Goal: Information Seeking & Learning: Find specific fact

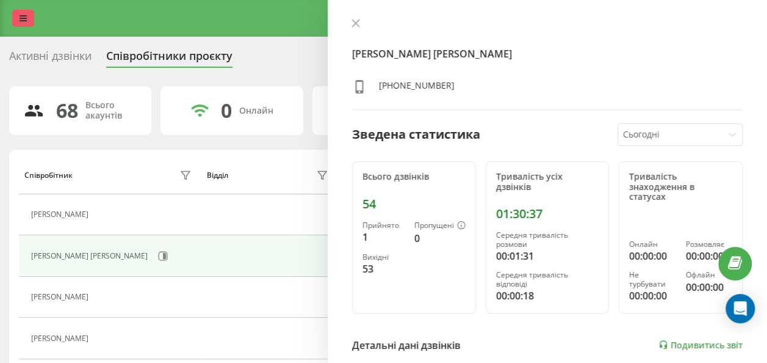
click at [22, 10] on link at bounding box center [23, 18] width 22 height 17
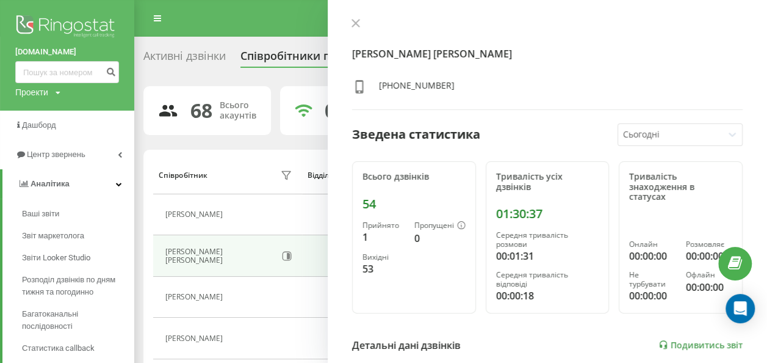
click at [34, 84] on div "[DOMAIN_NAME] Проекти [DOMAIN_NAME]" at bounding box center [67, 55] width 134 height 111
click at [34, 78] on input at bounding box center [67, 72] width 104 height 22
paste input "0675532111"
type input "0675532111"
click at [112, 72] on icon "submit" at bounding box center [111, 70] width 10 height 7
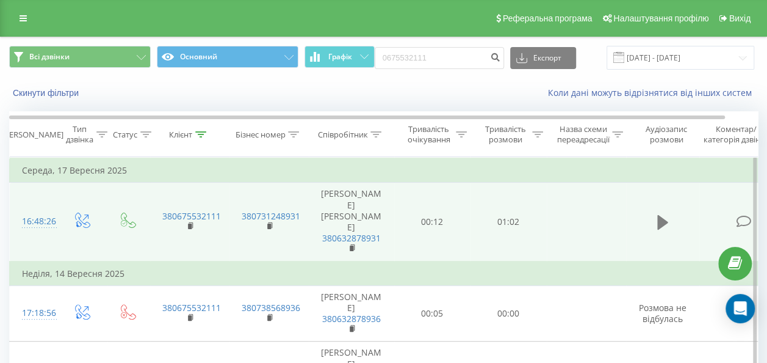
click at [657, 217] on button at bounding box center [663, 222] width 18 height 18
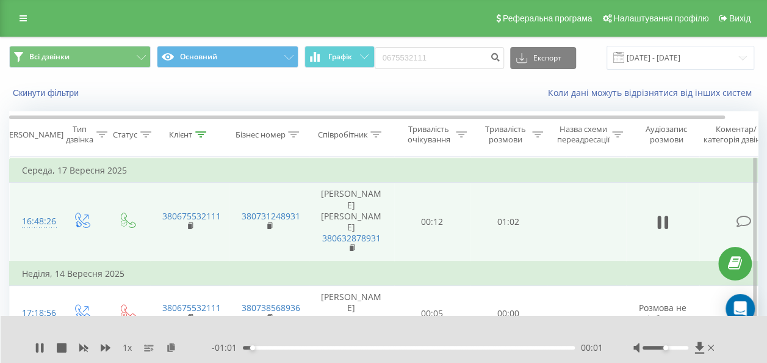
click at [437, 348] on div "00:01" at bounding box center [409, 348] width 332 height 4
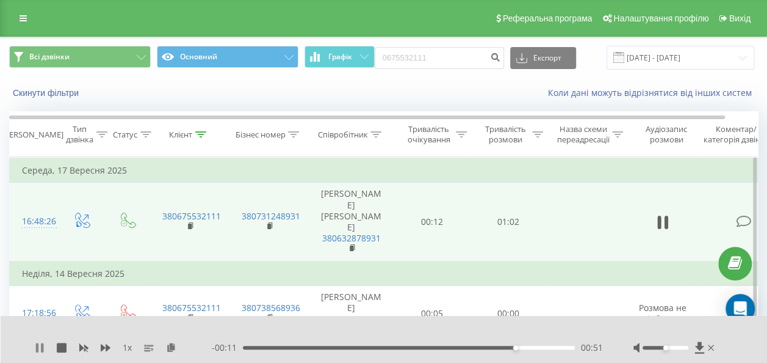
click at [39, 350] on icon at bounding box center [40, 348] width 10 height 10
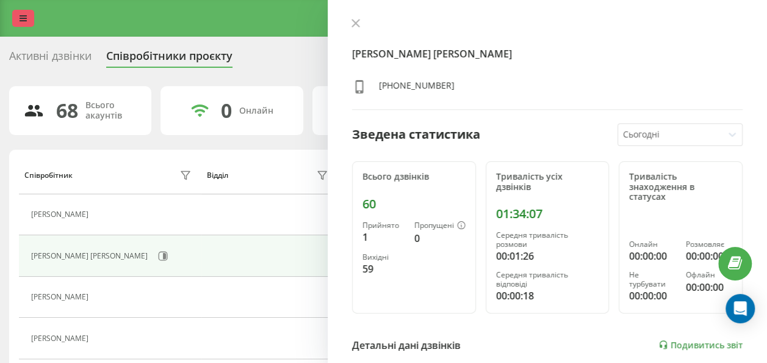
click at [16, 18] on link at bounding box center [23, 18] width 22 height 17
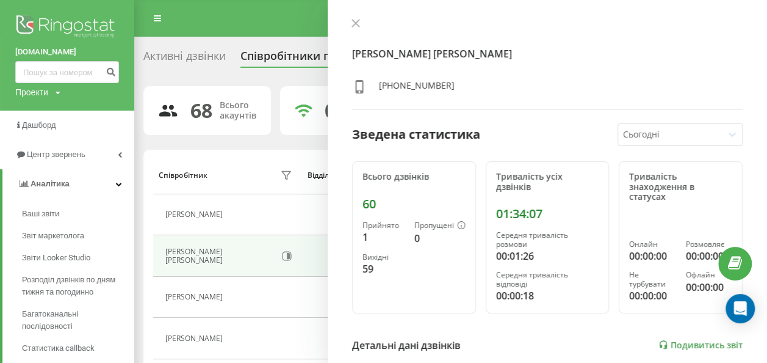
click at [180, 23] on div "Реферальна програма Налаштування профілю Вихід" at bounding box center [383, 18] width 767 height 37
click at [149, 22] on link at bounding box center [158, 18] width 22 height 17
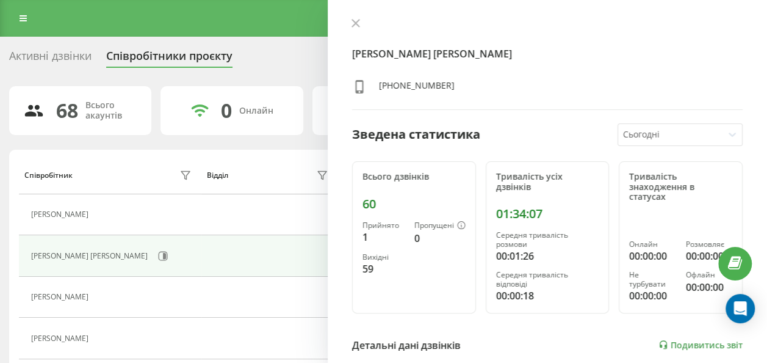
click at [364, 21] on div at bounding box center [547, 24] width 391 height 12
click at [357, 26] on icon at bounding box center [356, 23] width 9 height 9
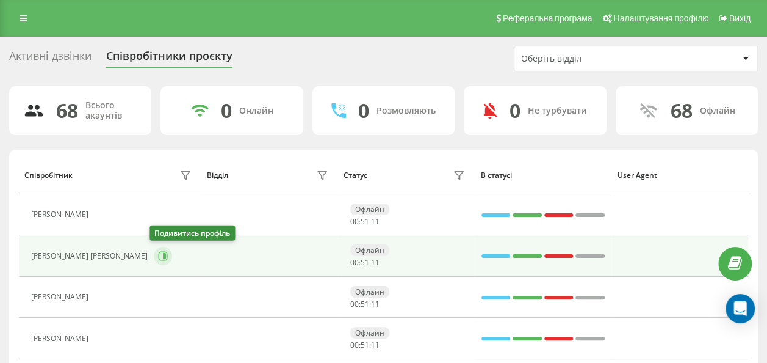
click at [158, 255] on icon at bounding box center [163, 256] width 10 height 10
